Goal: Find contact information: Find contact information

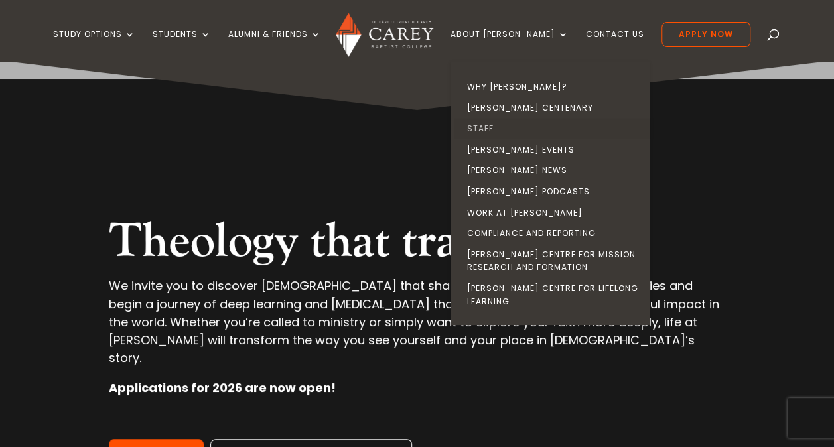
click at [499, 127] on link "Staff" at bounding box center [553, 128] width 199 height 21
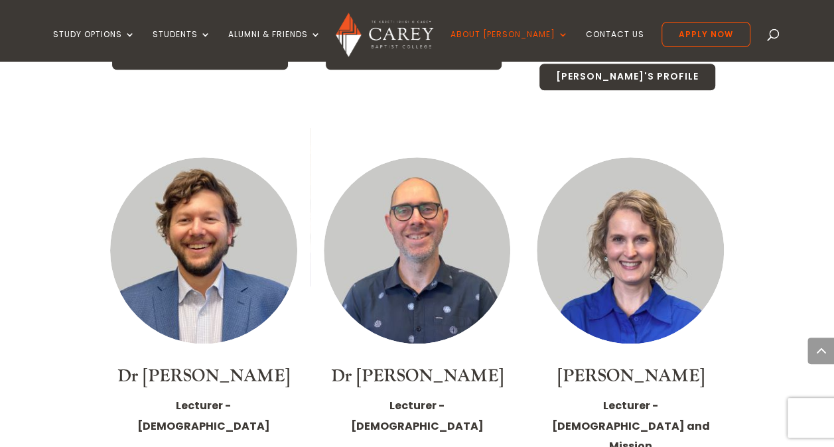
scroll to position [3053, 0]
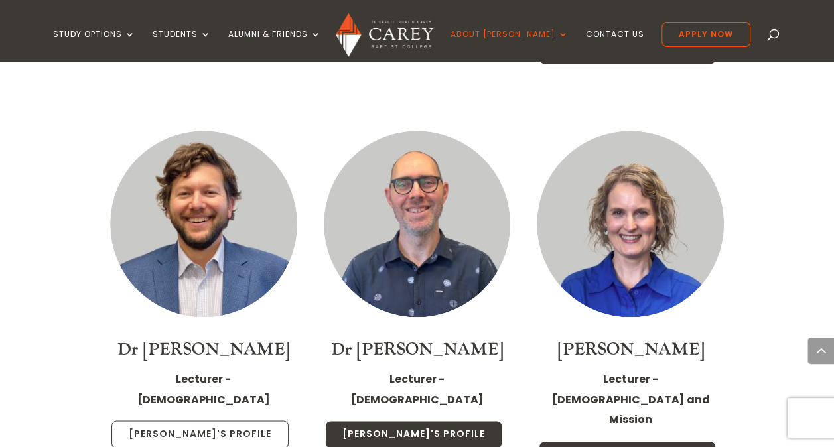
click at [222, 421] on link "Michael's Profile" at bounding box center [200, 435] width 177 height 28
